Goal: Transaction & Acquisition: Book appointment/travel/reservation

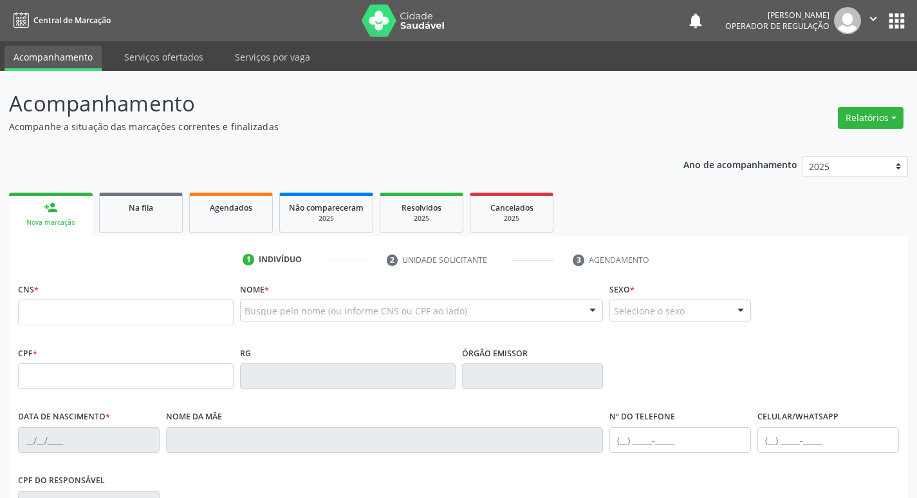
click at [95, 305] on input "text" at bounding box center [126, 312] width 216 height 26
type input "700 0093 3869 0606"
type input "057.134.664-26"
type input "14[DATE]"
type input "[PERSON_NAME]"
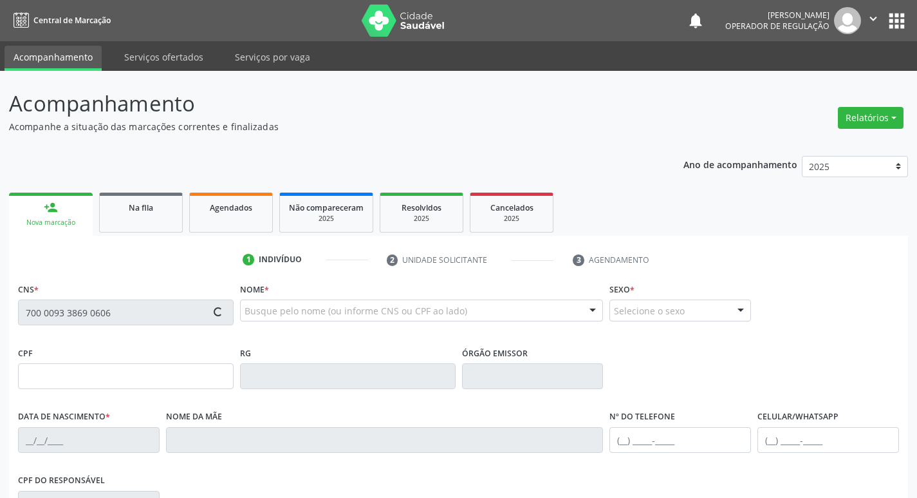
type input "[PHONE_NUMBER]"
type input "35"
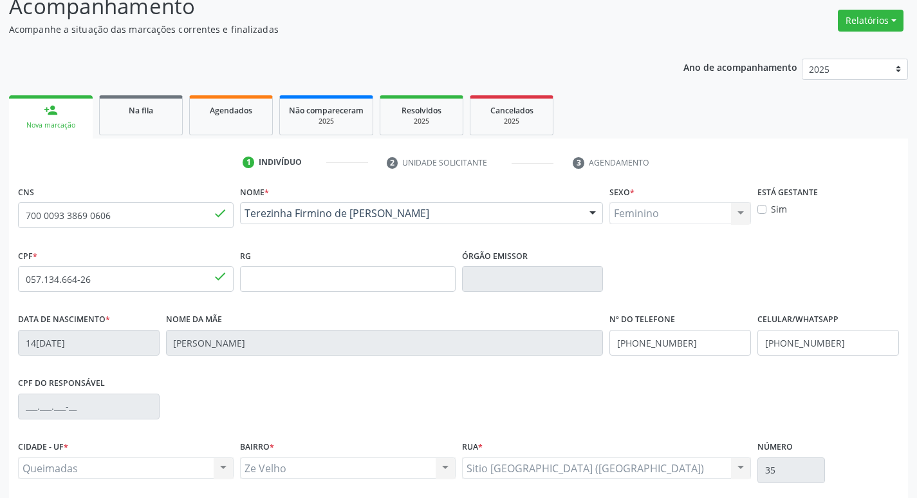
scroll to position [193, 0]
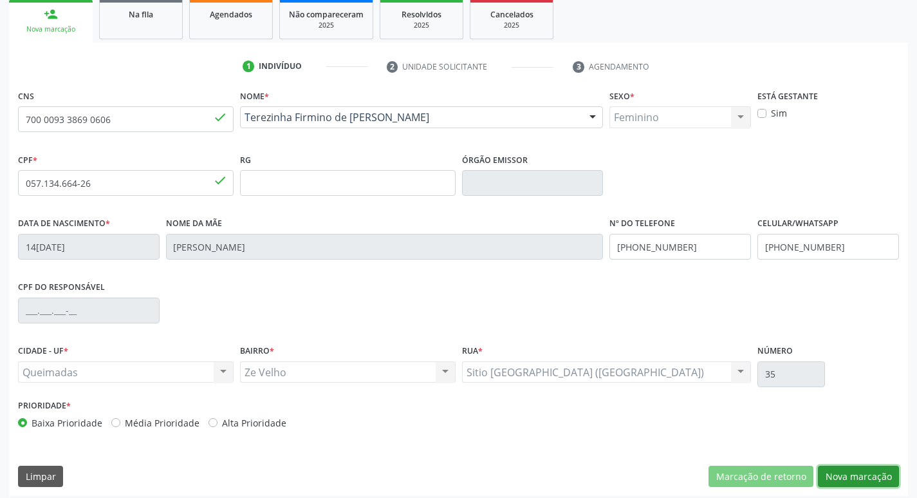
click at [874, 479] on button "Nova marcação" at bounding box center [858, 476] width 81 height 22
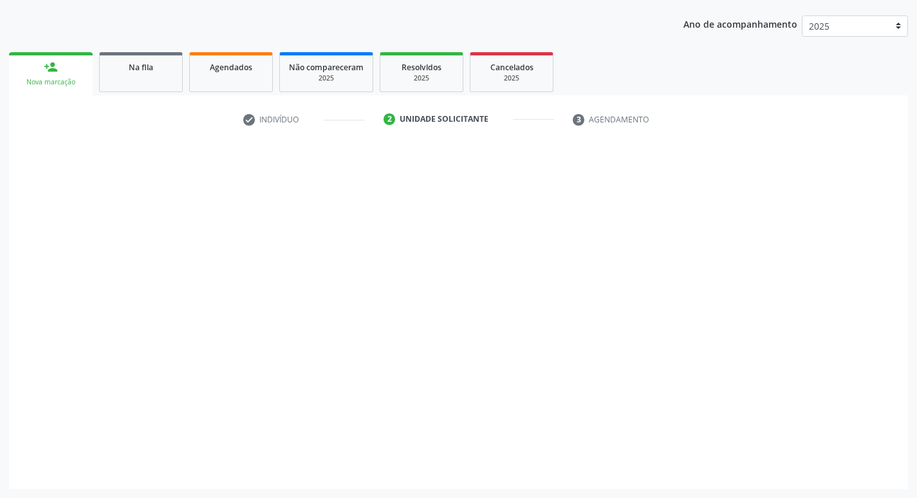
scroll to position [140, 0]
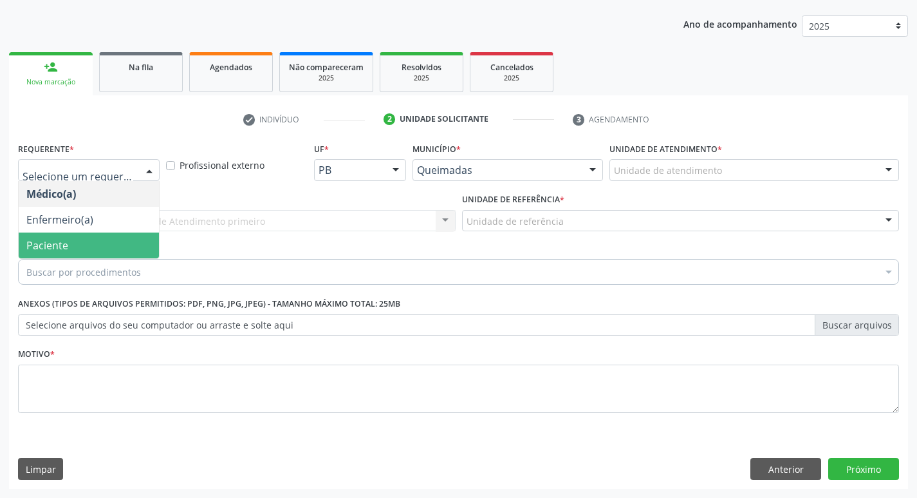
click at [59, 243] on span "Paciente" at bounding box center [47, 245] width 42 height 14
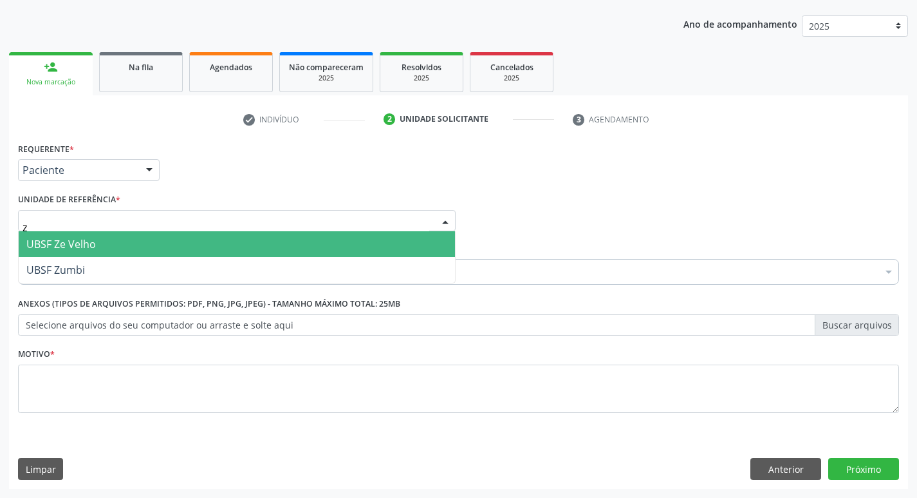
type input "ze"
click at [64, 241] on span "UBSF Ze Velho" at bounding box center [61, 244] width 70 height 14
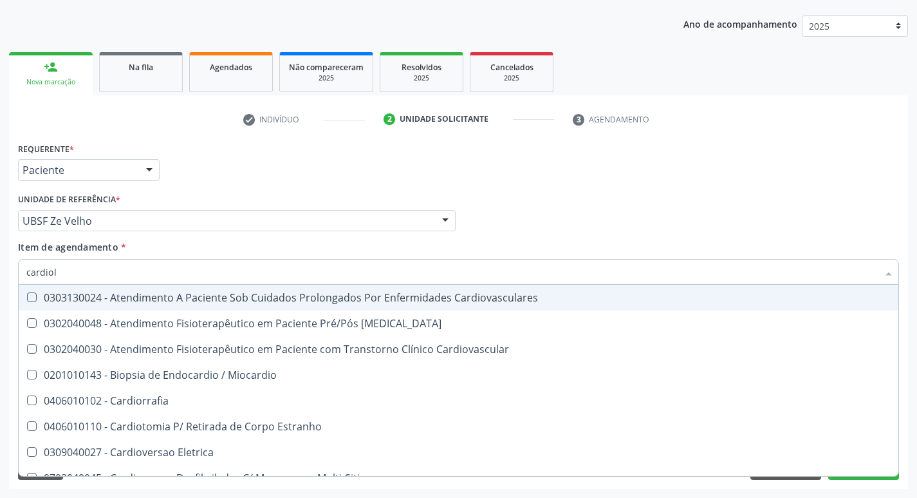
type input "cardiolo"
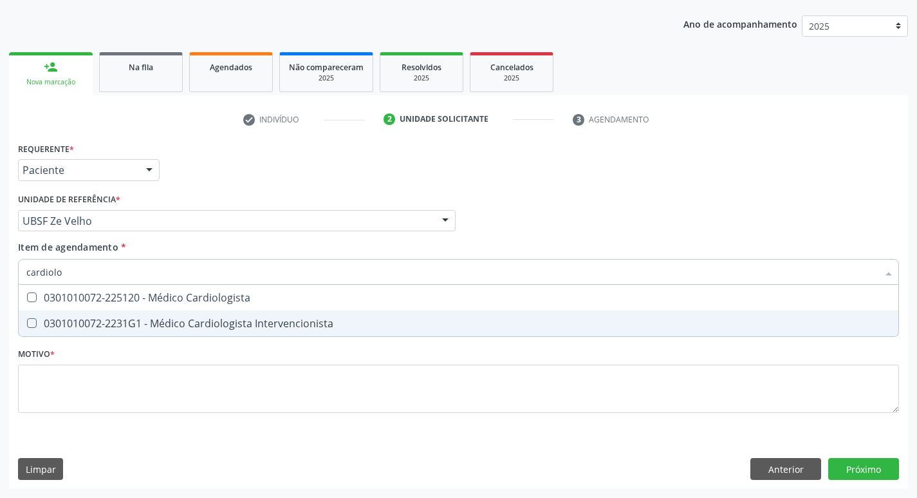
click at [95, 328] on div "0301010072-2231G1 - Médico Cardiologista Intervencionista" at bounding box center [458, 323] width 865 height 10
checkbox Intervencionista "true"
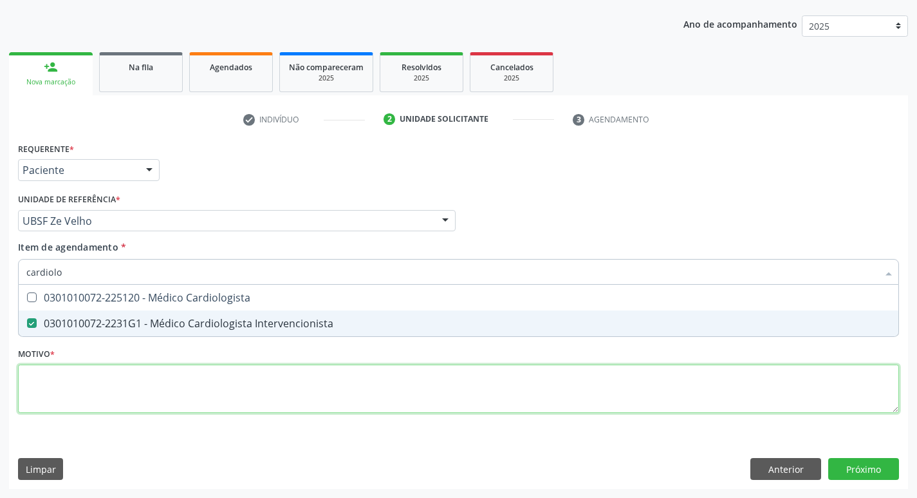
click at [81, 376] on div "Requerente * Paciente Médico(a) Enfermeiro(a) Paciente Nenhum resultado encontr…" at bounding box center [458, 285] width 881 height 292
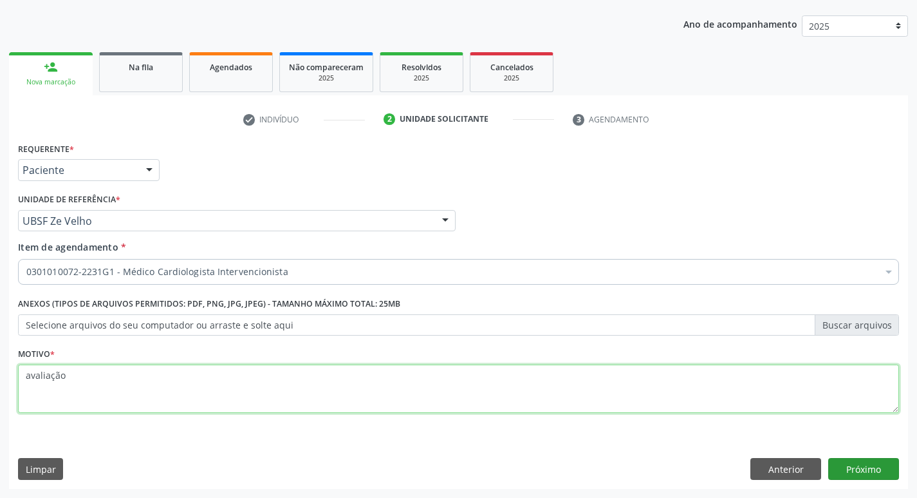
type textarea "avaliação"
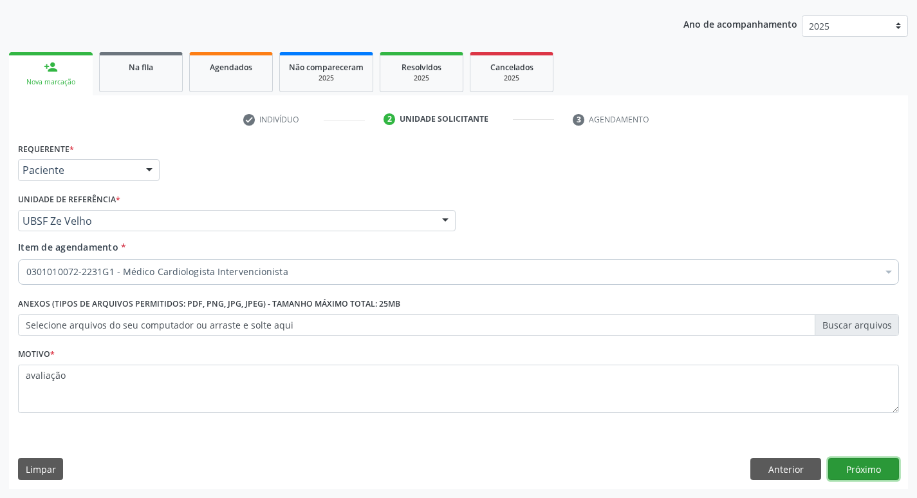
click at [858, 469] on button "Próximo" at bounding box center [864, 469] width 71 height 22
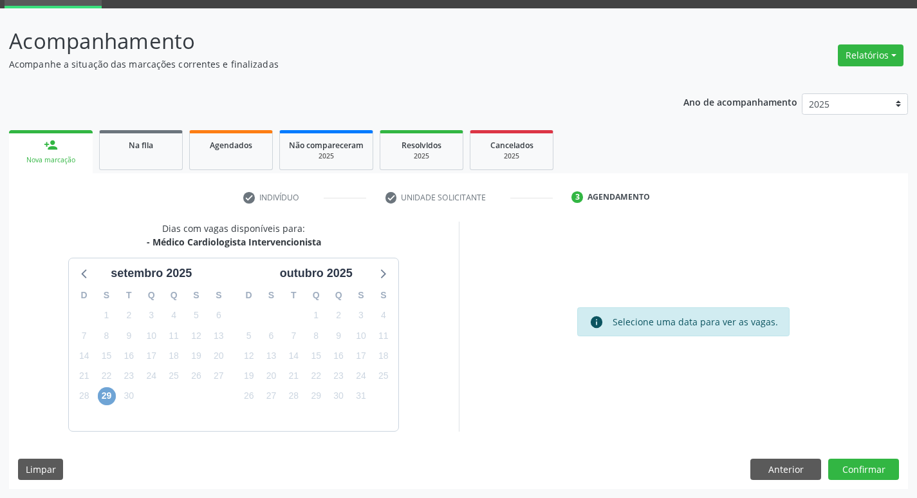
click at [108, 400] on span "29" at bounding box center [107, 396] width 18 height 18
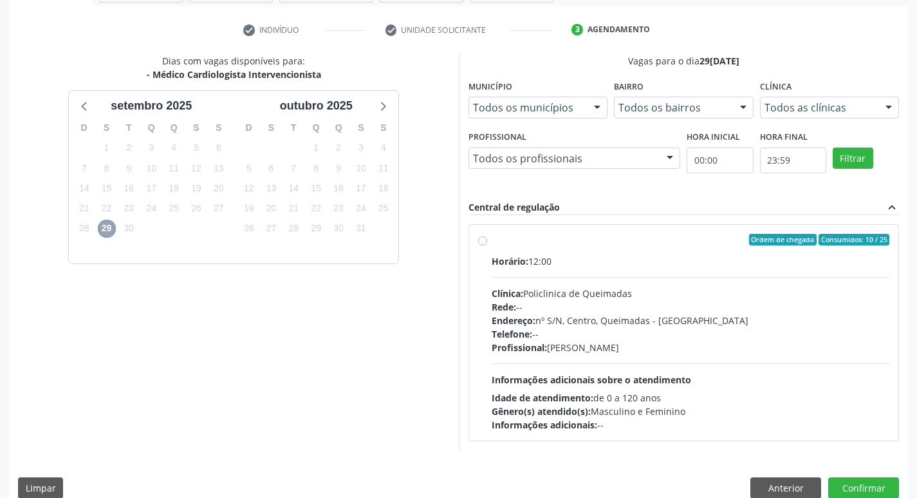
scroll to position [248, 0]
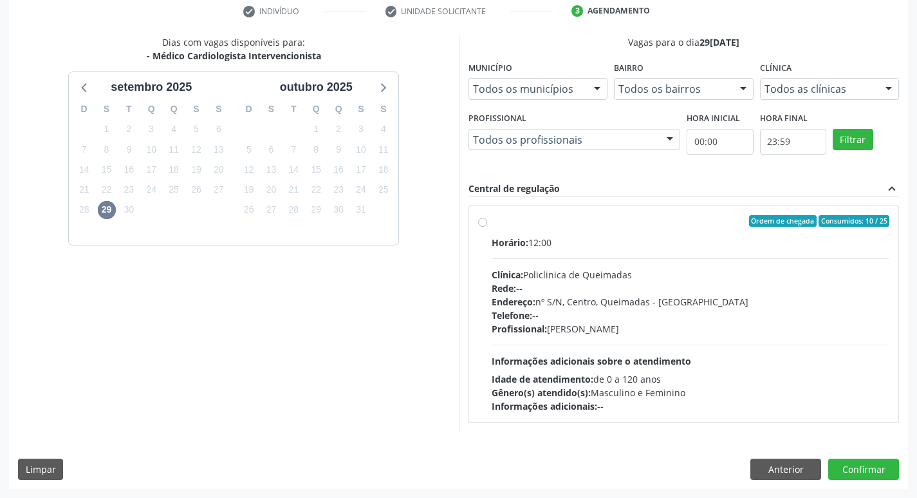
click at [729, 225] on div "Ordem de chegada Consumidos: 10 / 25" at bounding box center [691, 221] width 398 height 12
click at [487, 225] on input "Ordem de chegada Consumidos: 10 / 25 Horário: 12:00 Clínica: Policlinica de Que…" at bounding box center [482, 221] width 9 height 12
radio input "true"
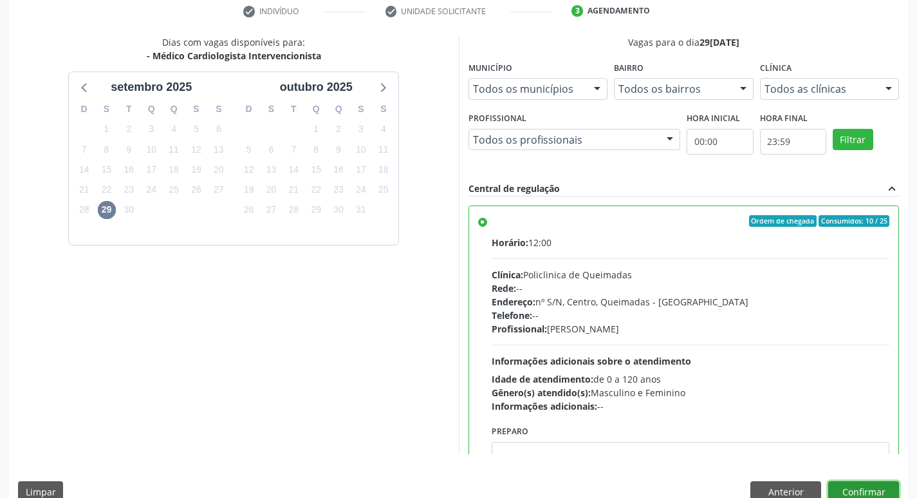
click at [840, 485] on button "Confirmar" at bounding box center [864, 492] width 71 height 22
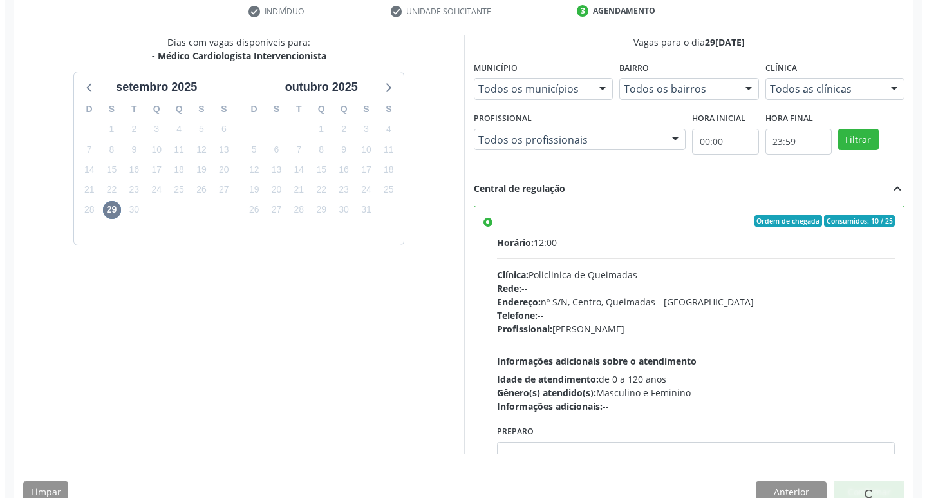
scroll to position [0, 0]
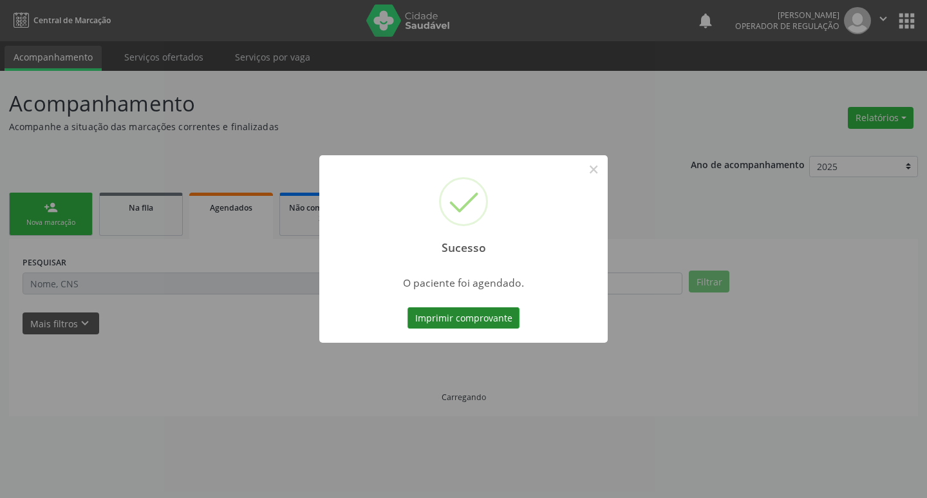
click at [501, 317] on button "Imprimir comprovante" at bounding box center [464, 318] width 112 height 22
